Goal: Transaction & Acquisition: Purchase product/service

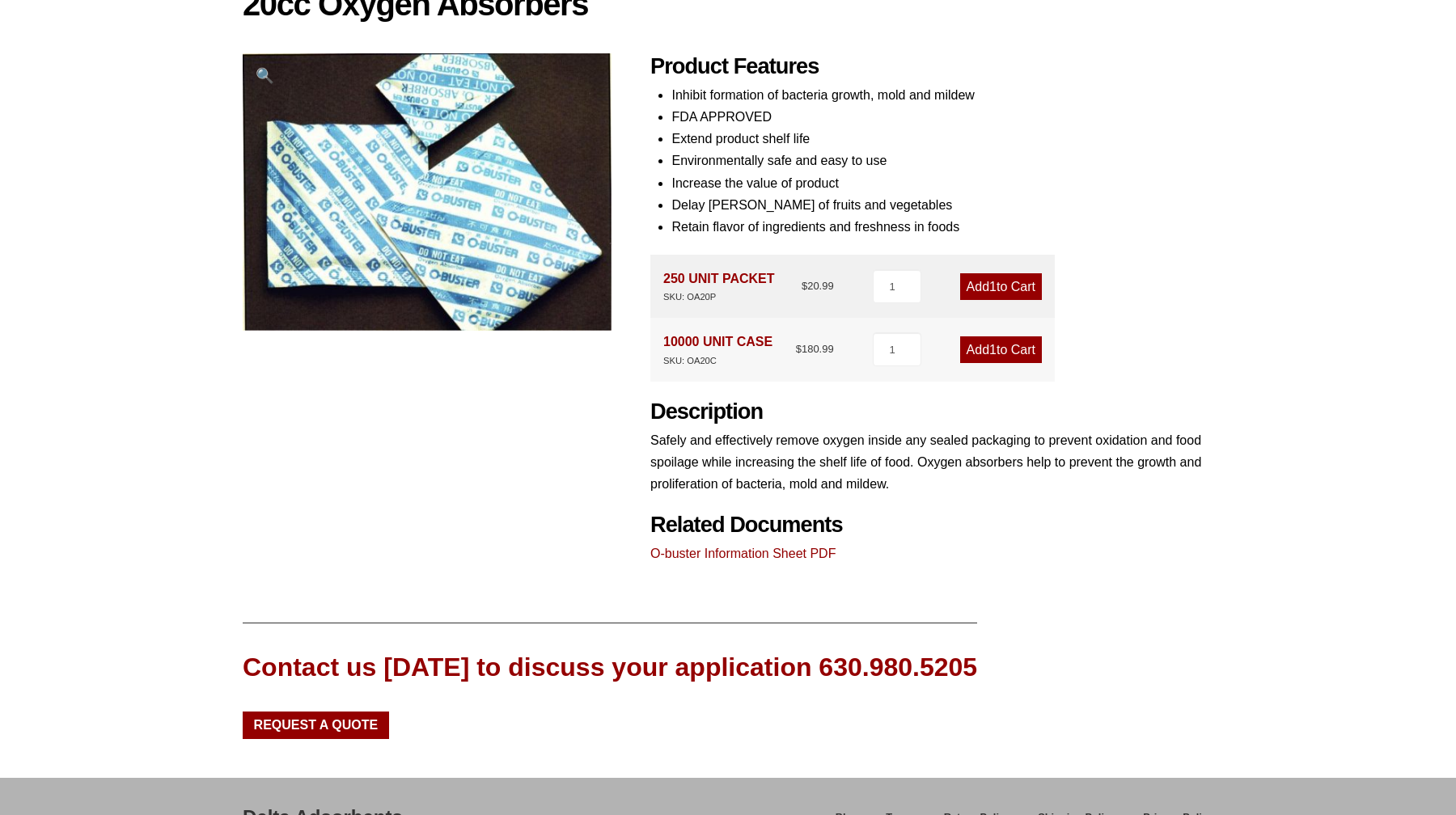
scroll to position [180, 0]
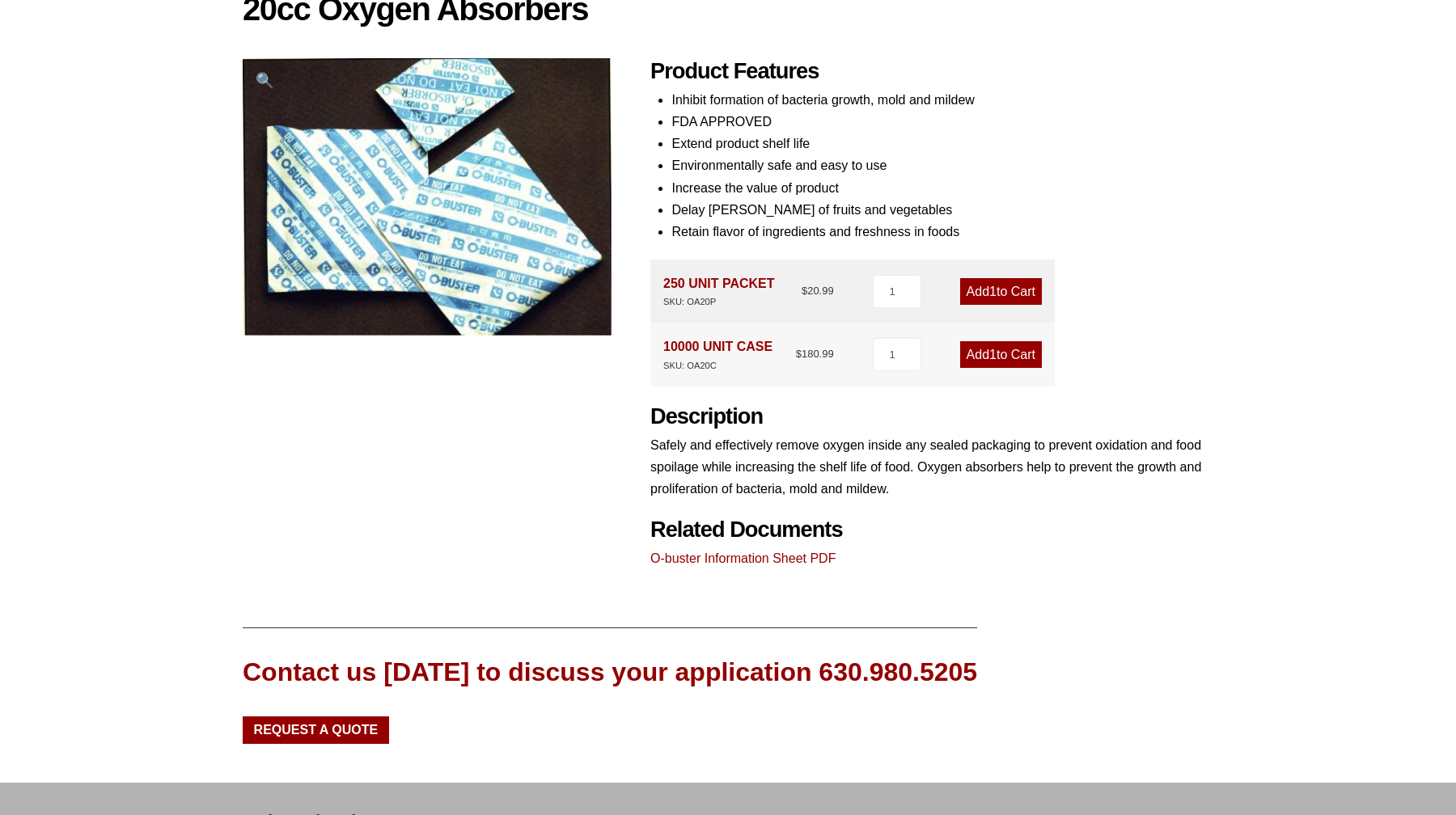
click at [1002, 286] on link "Add 1 to Cart" at bounding box center [1000, 291] width 81 height 27
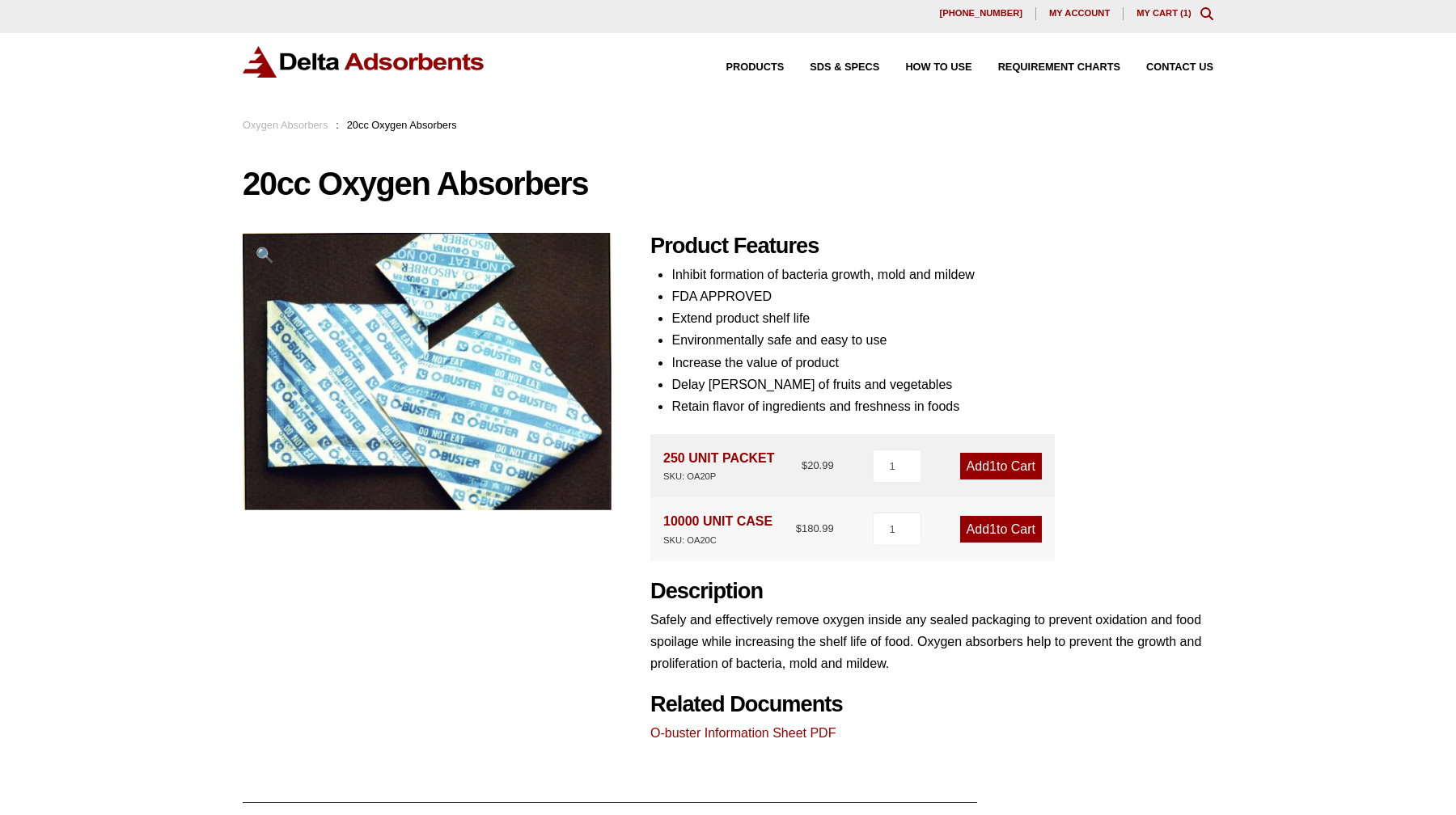
scroll to position [10, 0]
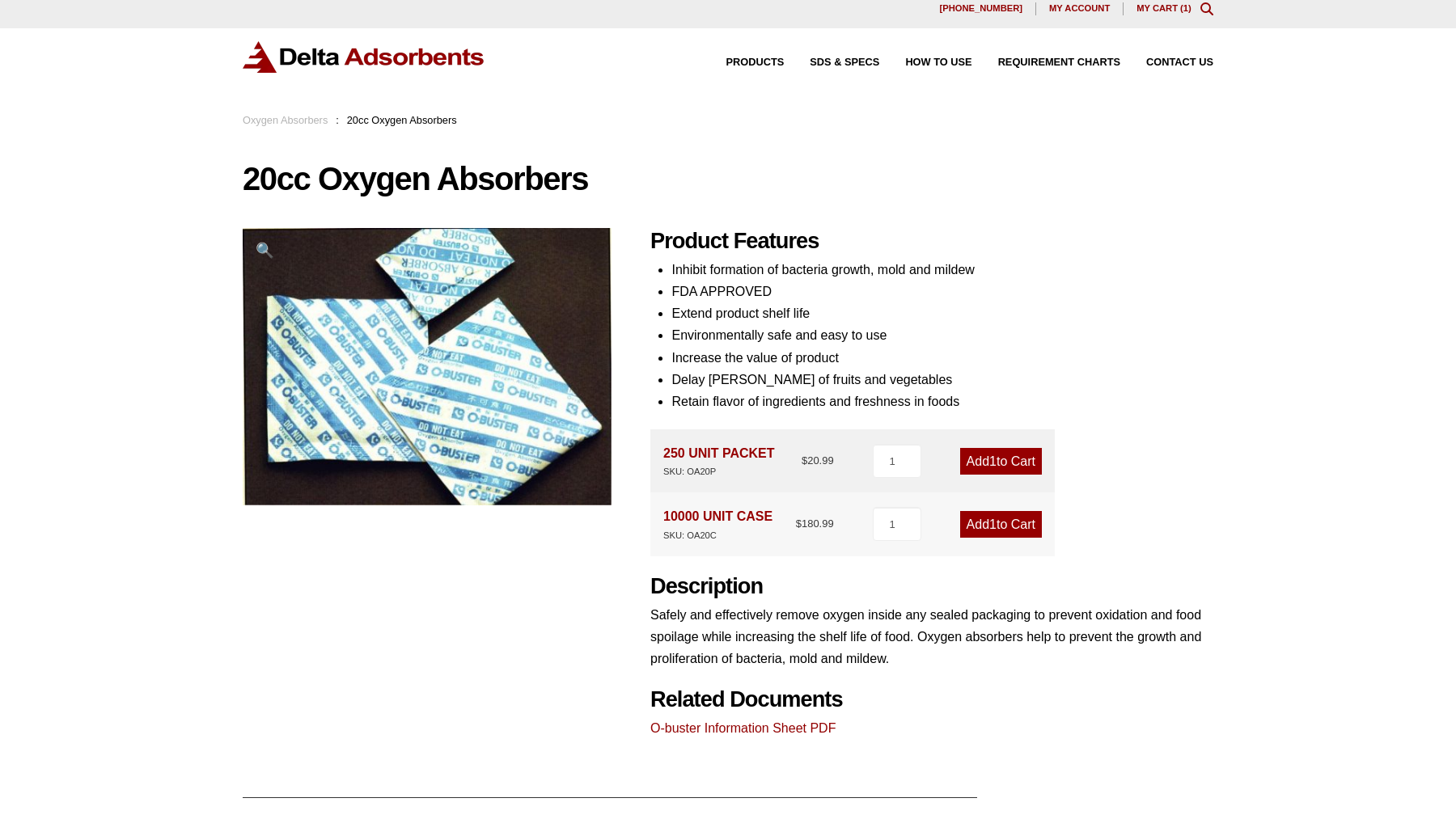
click at [90, 519] on div "Our website has detected that you are using an outdated browser that will preve…" at bounding box center [728, 560] width 1456 height 1141
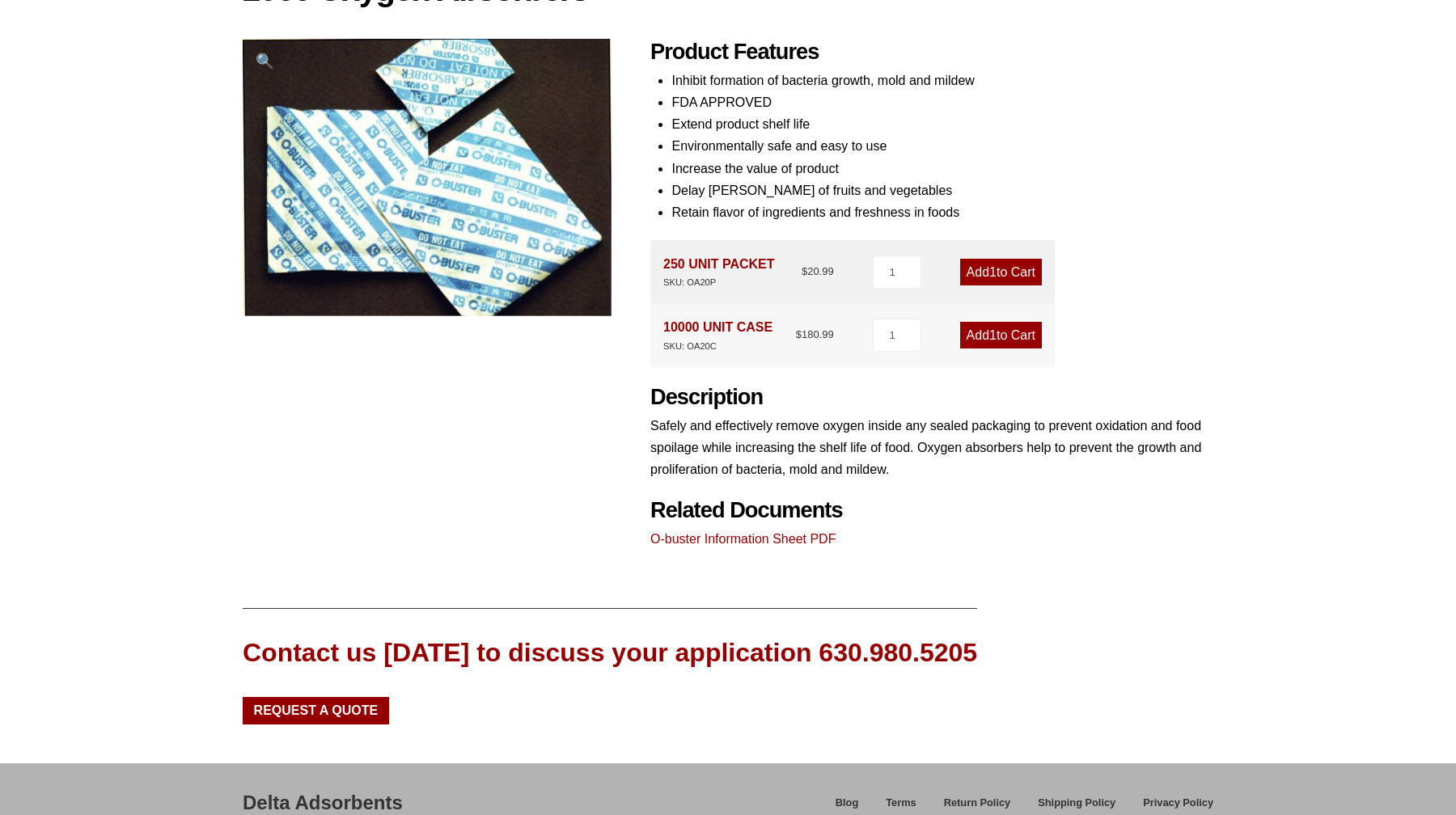
scroll to position [0, 0]
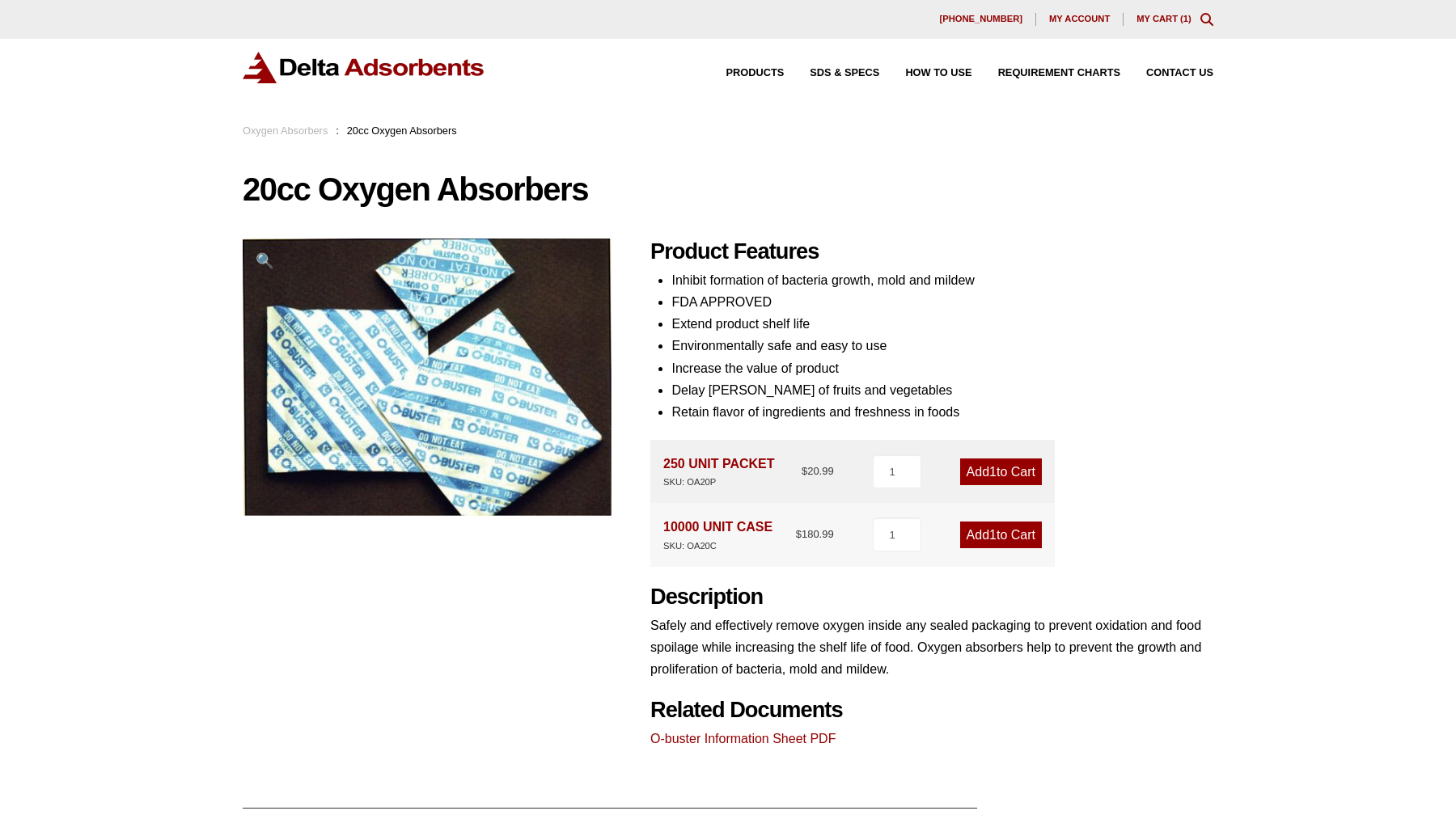
click at [734, 280] on li "Inhibit formation of bacteria growth, mold and mildew" at bounding box center [942, 279] width 542 height 21
